Goal: Complete application form

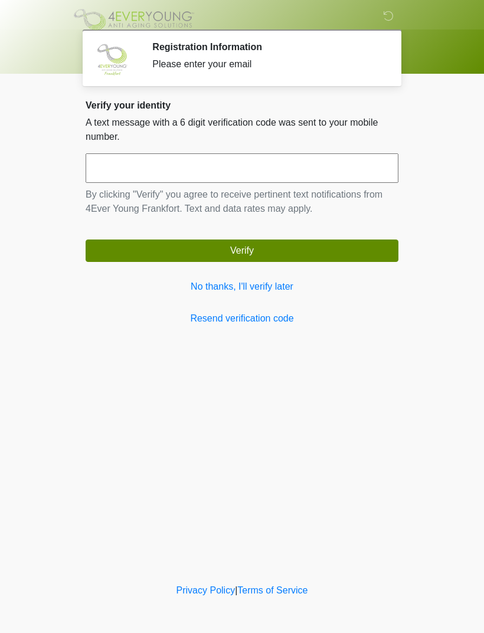
click at [190, 163] on input "text" at bounding box center [242, 167] width 313 height 29
type input "******"
click at [284, 250] on button "Verify" at bounding box center [242, 250] width 313 height 22
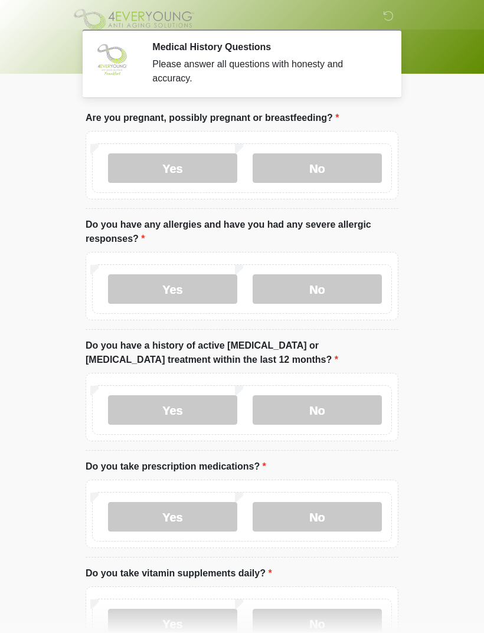
click at [313, 172] on label "No" at bounding box center [316, 167] width 129 height 29
click at [332, 287] on label "No" at bounding box center [316, 288] width 129 height 29
click at [343, 408] on label "No" at bounding box center [316, 409] width 129 height 29
click at [350, 508] on label "No" at bounding box center [316, 516] width 129 height 29
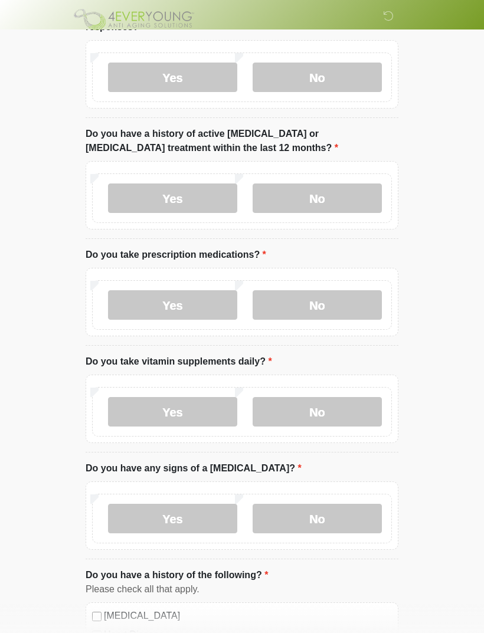
scroll to position [216, 0]
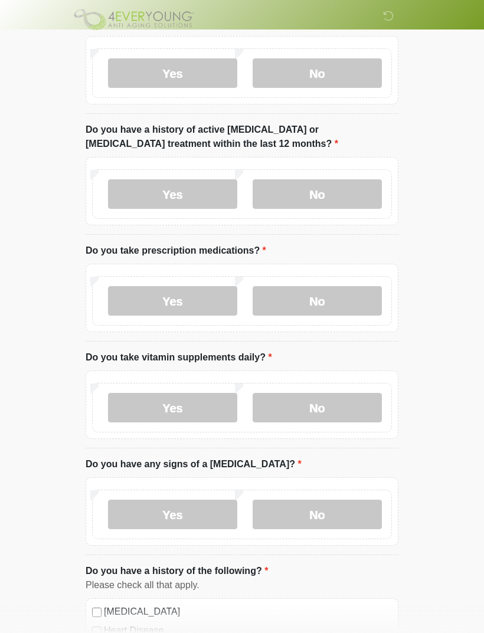
click at [185, 410] on label "Yes" at bounding box center [172, 407] width 129 height 29
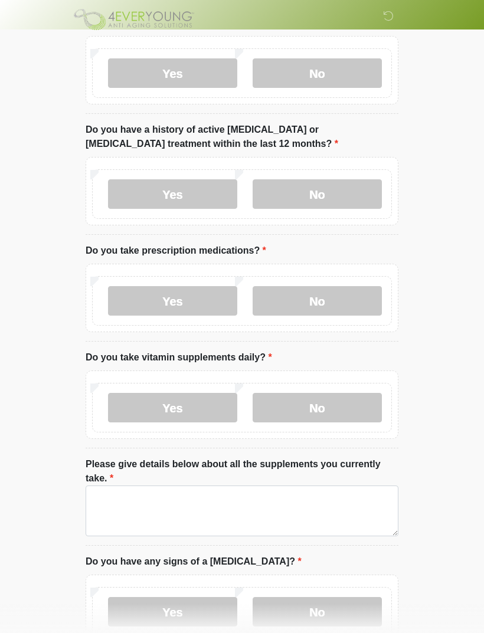
click at [336, 393] on label "No" at bounding box center [316, 407] width 129 height 29
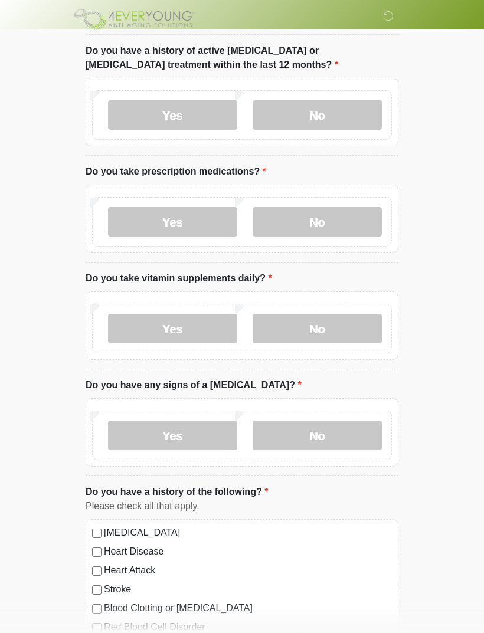
scroll to position [313, 0]
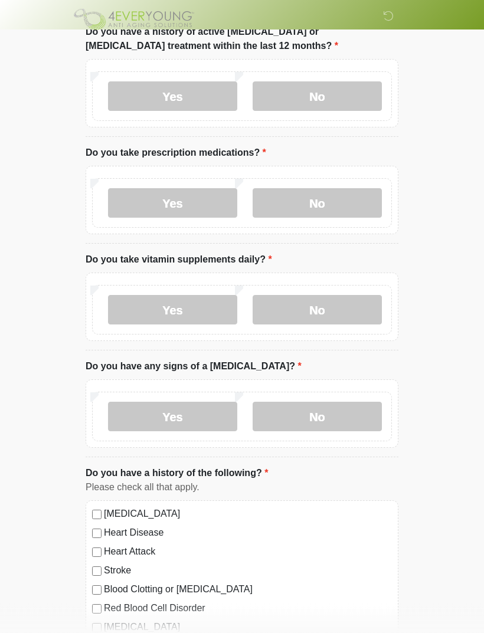
click at [330, 414] on label "No" at bounding box center [316, 416] width 129 height 29
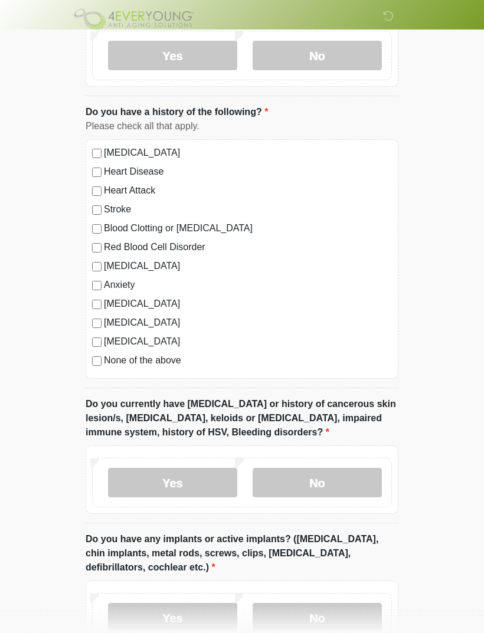
scroll to position [675, 0]
click at [350, 476] on label "No" at bounding box center [316, 482] width 129 height 29
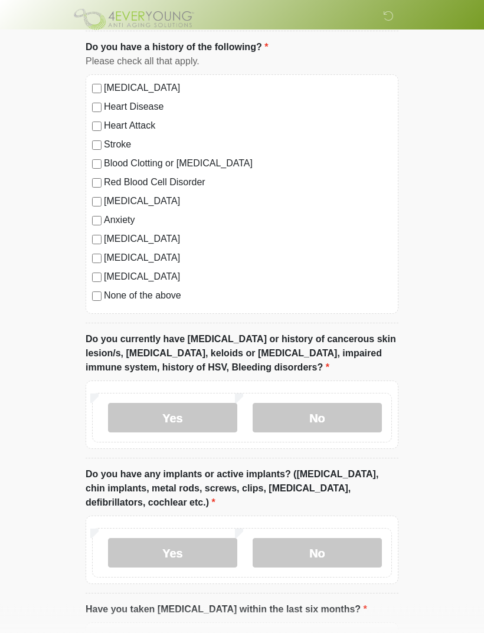
scroll to position [740, 0]
click at [180, 549] on label "Yes" at bounding box center [172, 552] width 129 height 29
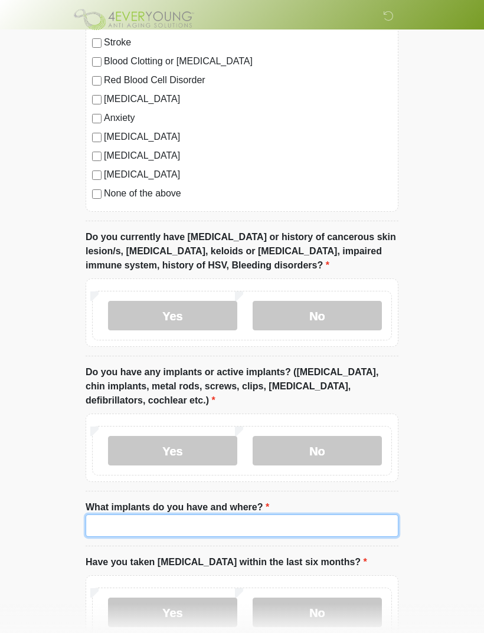
click at [182, 521] on input "What implants do you have and where?" at bounding box center [242, 525] width 313 height 22
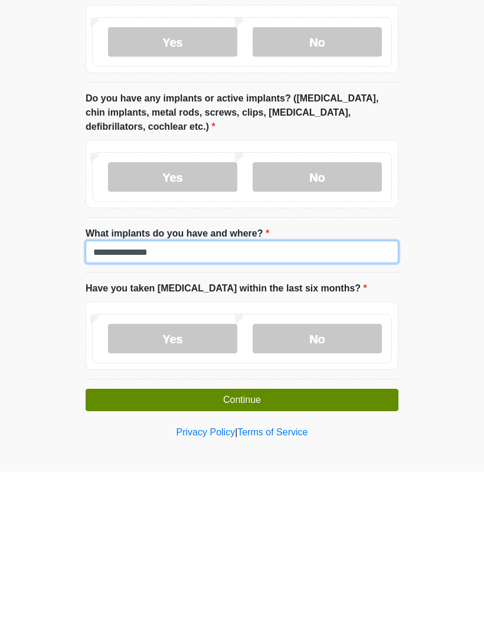
type input "**********"
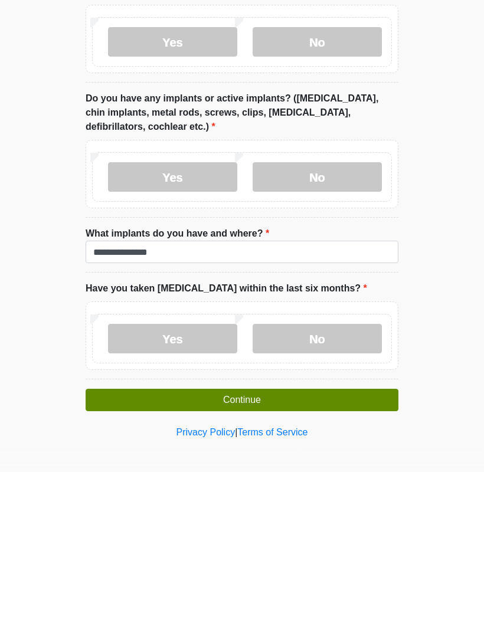
click at [329, 485] on label "No" at bounding box center [316, 499] width 129 height 29
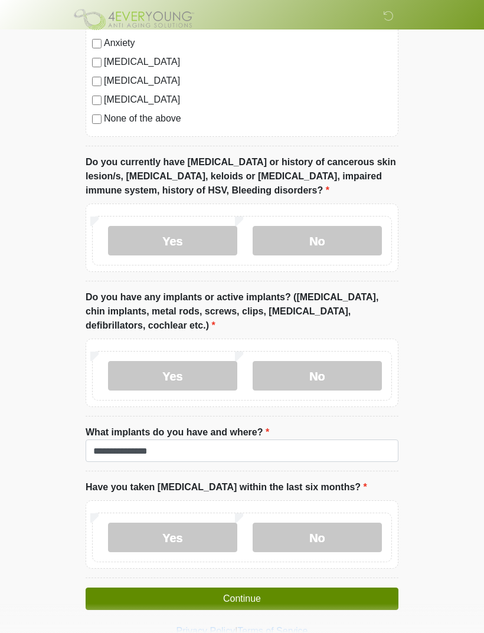
click at [251, 590] on button "Continue" at bounding box center [242, 599] width 313 height 22
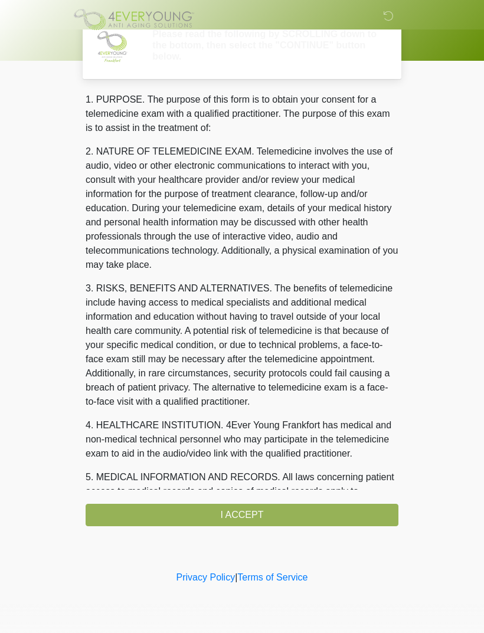
scroll to position [0, 0]
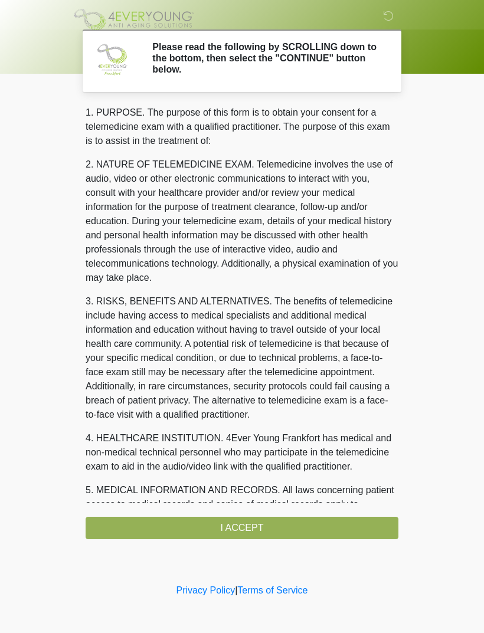
click at [223, 523] on div "1. PURPOSE. The purpose of this form is to obtain your consent for a telemedici…" at bounding box center [242, 323] width 313 height 434
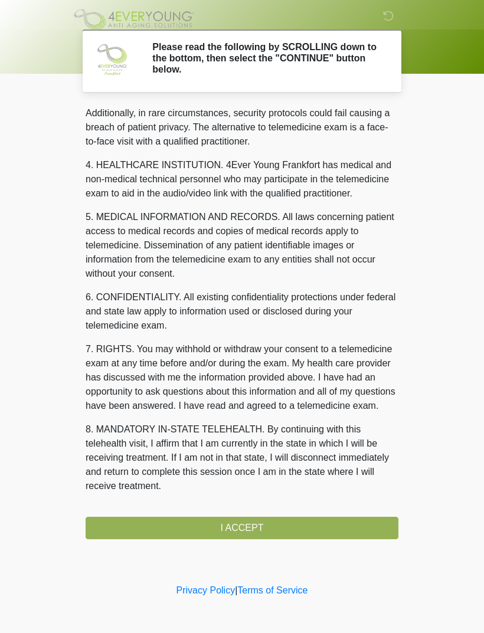
click at [245, 531] on div "1. PURPOSE. The purpose of this form is to obtain your consent for a telemedici…" at bounding box center [242, 323] width 313 height 434
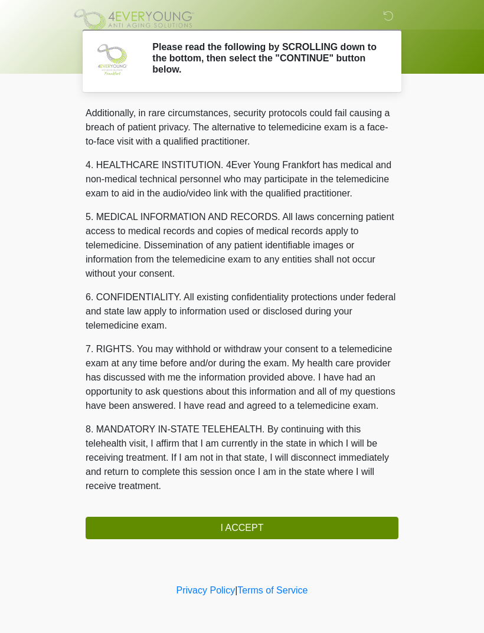
click at [224, 526] on button "I ACCEPT" at bounding box center [242, 528] width 313 height 22
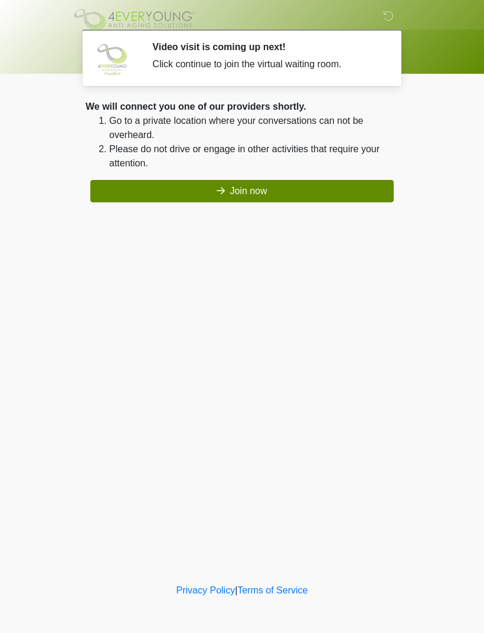
click at [247, 186] on button "Join now" at bounding box center [241, 191] width 303 height 22
